Goal: Task Accomplishment & Management: Manage account settings

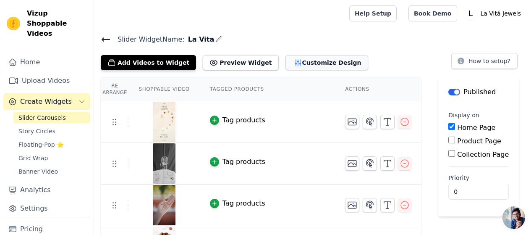
click at [304, 60] on button "Customize Design" at bounding box center [326, 62] width 83 height 15
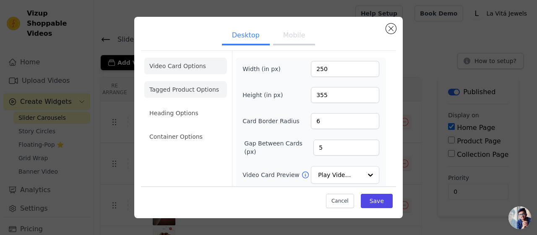
click at [200, 128] on li "Tagged Product Options" at bounding box center [185, 136] width 83 height 17
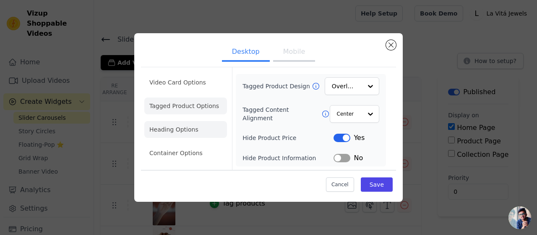
click at [181, 124] on li "Heading Options" at bounding box center [185, 129] width 83 height 17
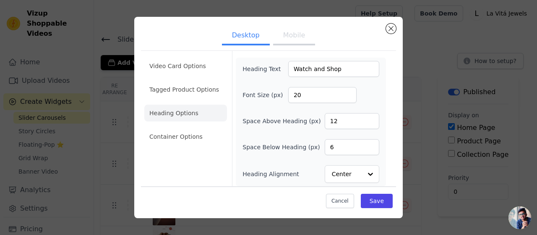
scroll to position [3, 0]
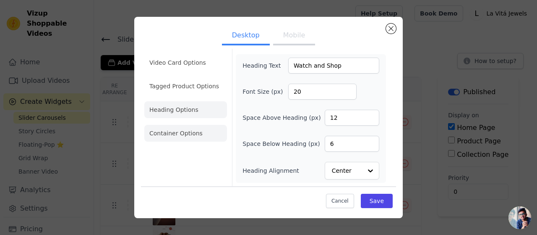
click at [191, 132] on li "Container Options" at bounding box center [185, 133] width 83 height 17
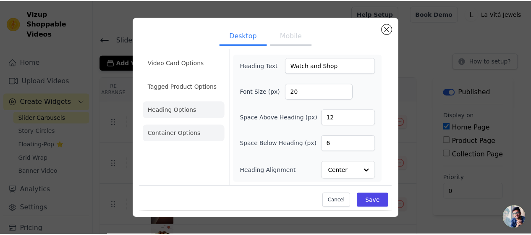
scroll to position [0, 0]
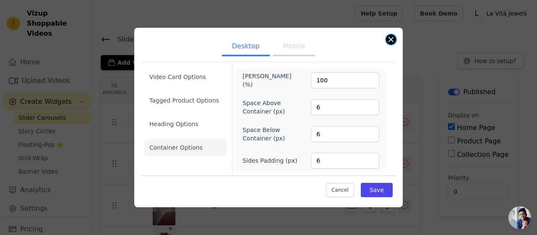
click at [390, 37] on button "Close modal" at bounding box center [391, 39] width 10 height 10
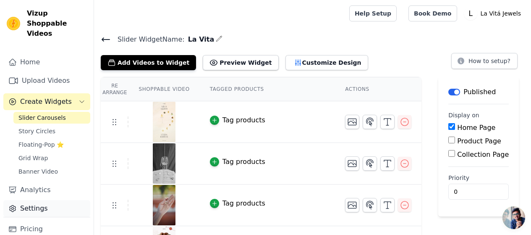
click at [52, 200] on link "Settings" at bounding box center [46, 208] width 87 height 17
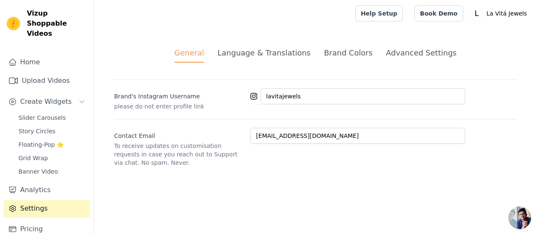
click at [289, 52] on div "Language & Translations" at bounding box center [263, 52] width 93 height 11
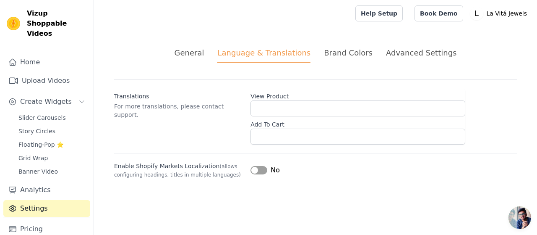
click at [341, 57] on div "Brand Colors" at bounding box center [348, 52] width 49 height 11
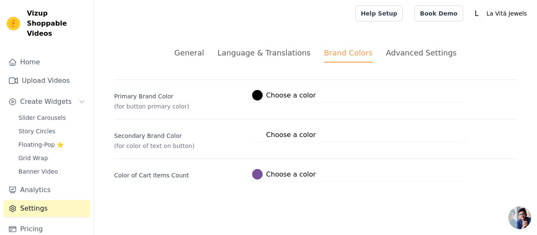
click at [388, 53] on div "Advanced Settings" at bounding box center [421, 52] width 70 height 11
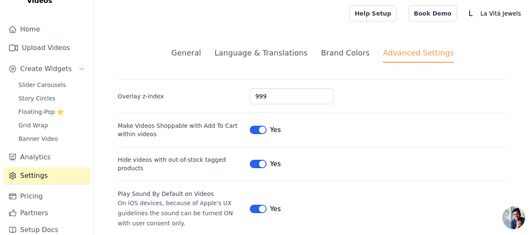
click at [334, 52] on div "Brand Colors" at bounding box center [345, 52] width 49 height 11
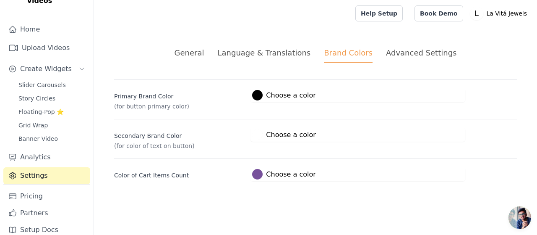
click at [284, 53] on div "Language & Translations" at bounding box center [263, 52] width 93 height 11
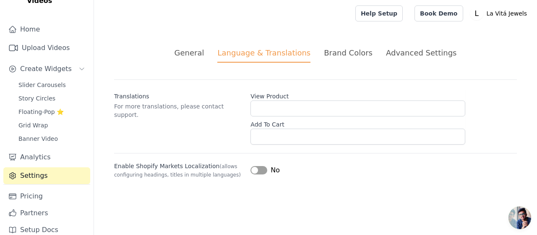
click at [204, 59] on li "General" at bounding box center [190, 55] width 30 height 16
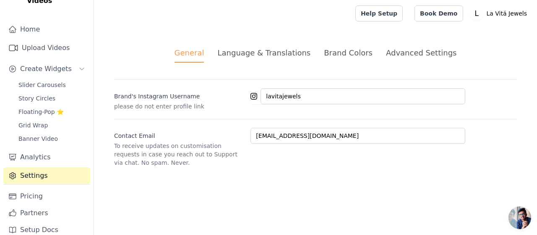
click at [259, 54] on div "Language & Translations" at bounding box center [263, 52] width 93 height 11
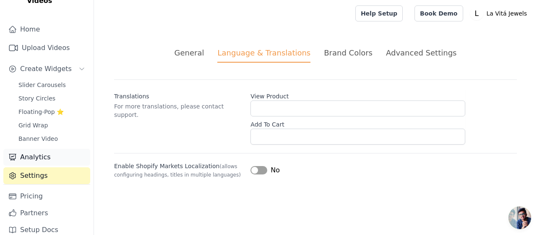
click at [35, 149] on link "Analytics" at bounding box center [46, 157] width 87 height 17
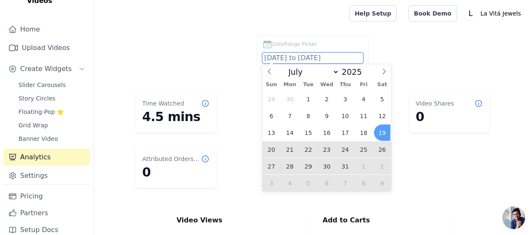
click at [241, 54] on div "DateRange Picker [DATE] to [DATE]" at bounding box center [312, 52] width 403 height 35
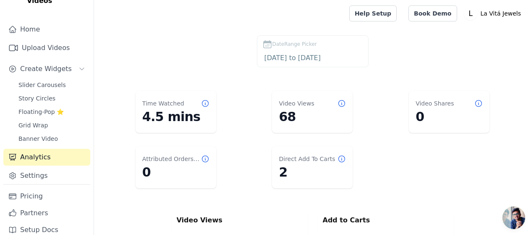
click at [277, 170] on div "Direct Add To Carts 2" at bounding box center [312, 167] width 81 height 42
click at [341, 157] on icon at bounding box center [341, 158] width 8 height 8
click at [343, 157] on icon at bounding box center [341, 158] width 8 height 8
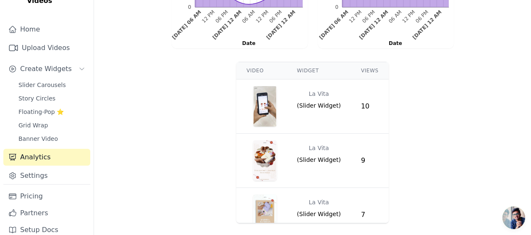
click at [312, 63] on th "Widget" at bounding box center [319, 70] width 64 height 17
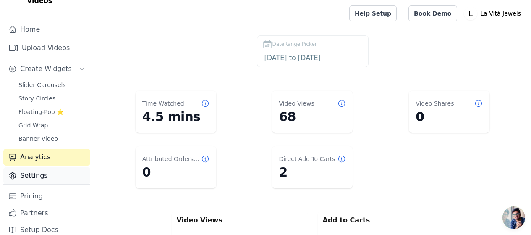
click at [43, 167] on link "Settings" at bounding box center [46, 175] width 87 height 17
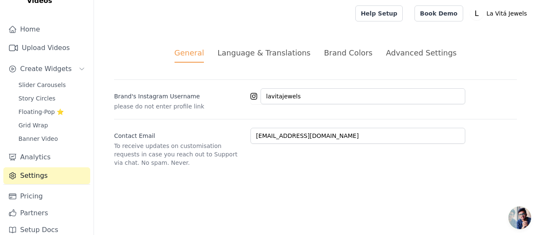
click at [386, 53] on div "Advanced Settings" at bounding box center [421, 52] width 70 height 11
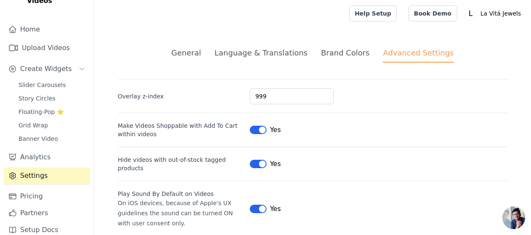
click at [356, 55] on div "Brand Colors" at bounding box center [345, 52] width 49 height 11
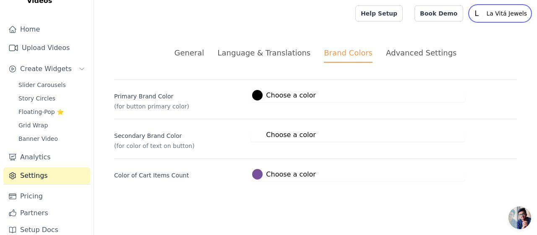
click at [504, 9] on p "La Vitá Jewels" at bounding box center [506, 13] width 47 height 15
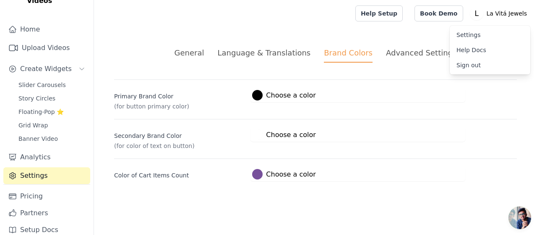
click at [471, 37] on link "Settings" at bounding box center [490, 34] width 81 height 15
